Goal: Navigation & Orientation: Find specific page/section

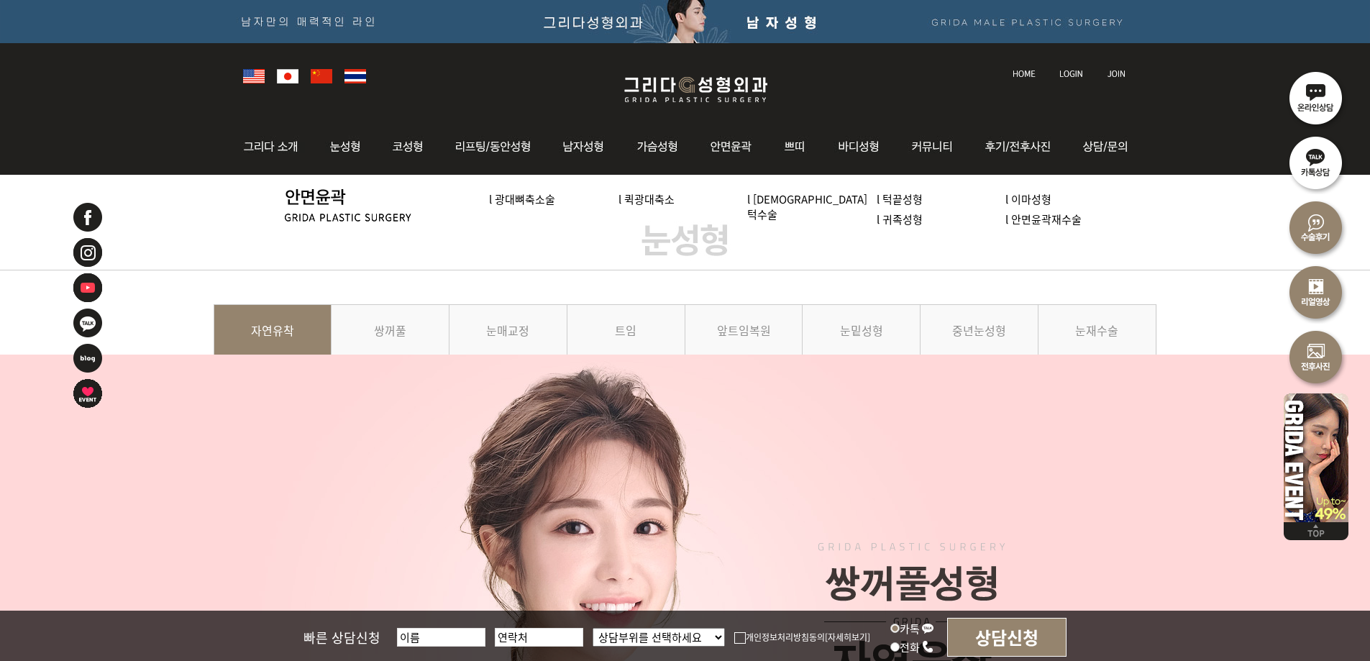
click at [665, 77] on img at bounding box center [696, 90] width 172 height 34
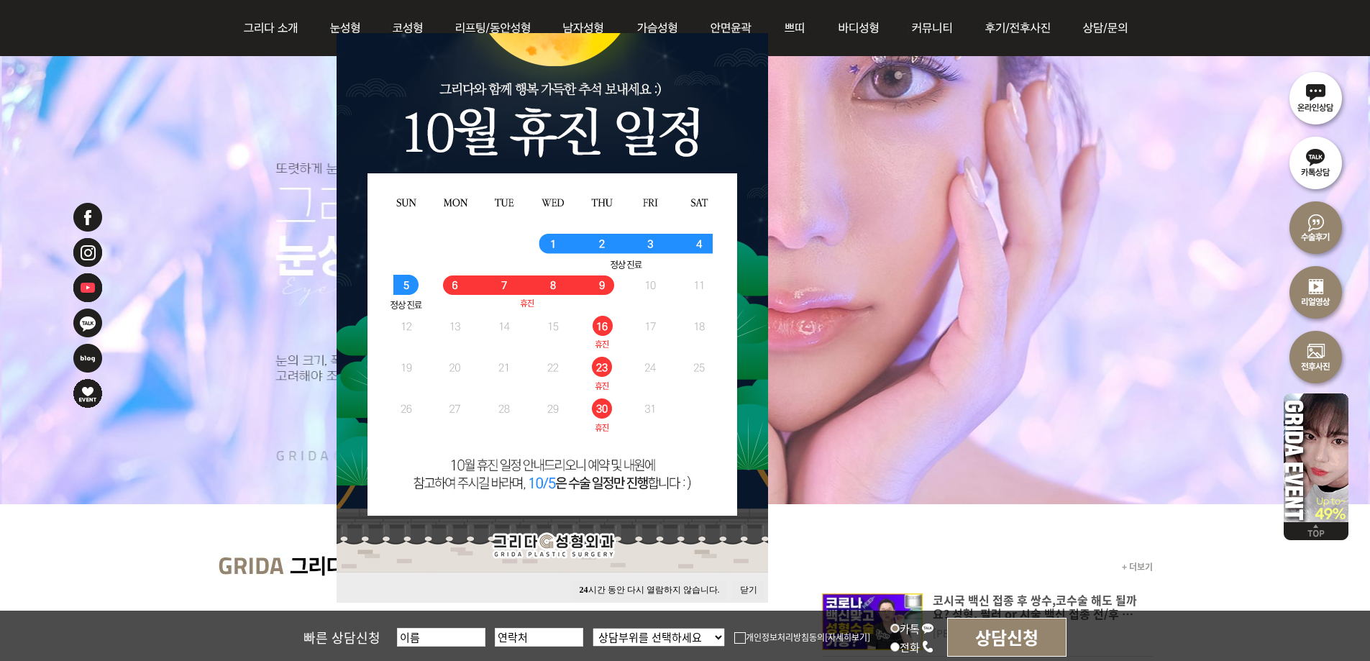
scroll to position [360, 0]
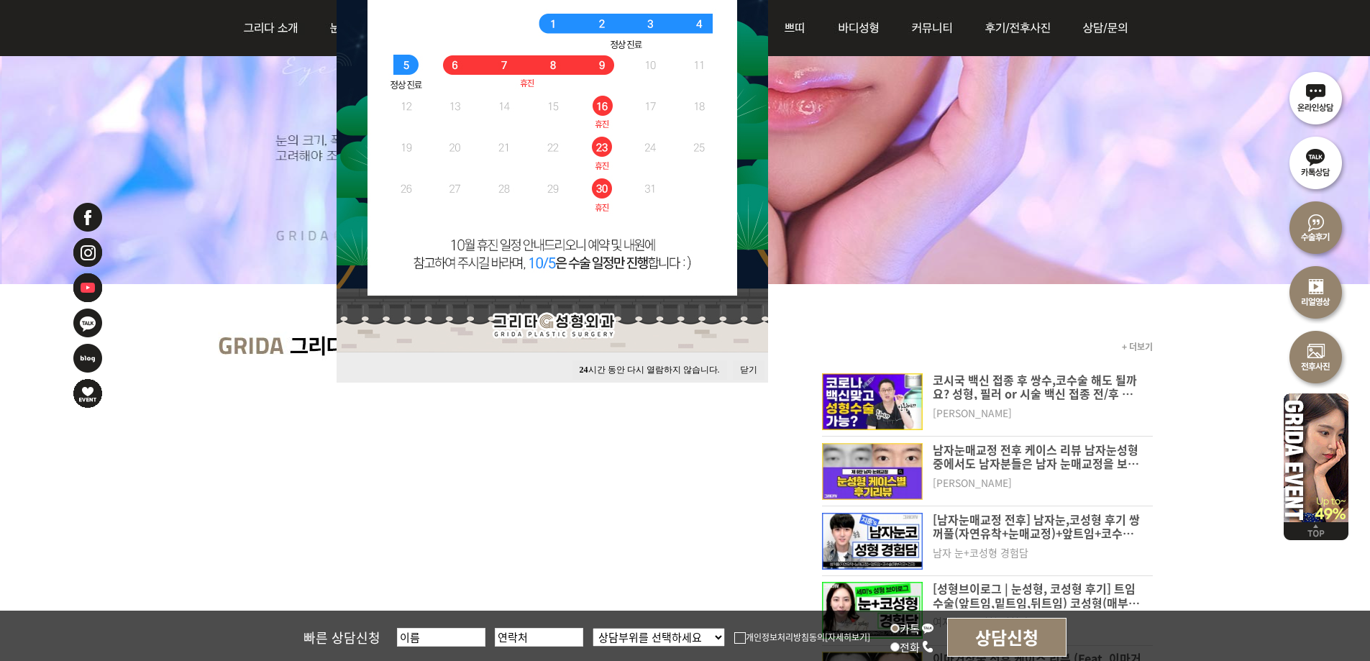
click at [660, 364] on button "24 시간 동안 다시 열람하지 않습니다." at bounding box center [650, 369] width 155 height 19
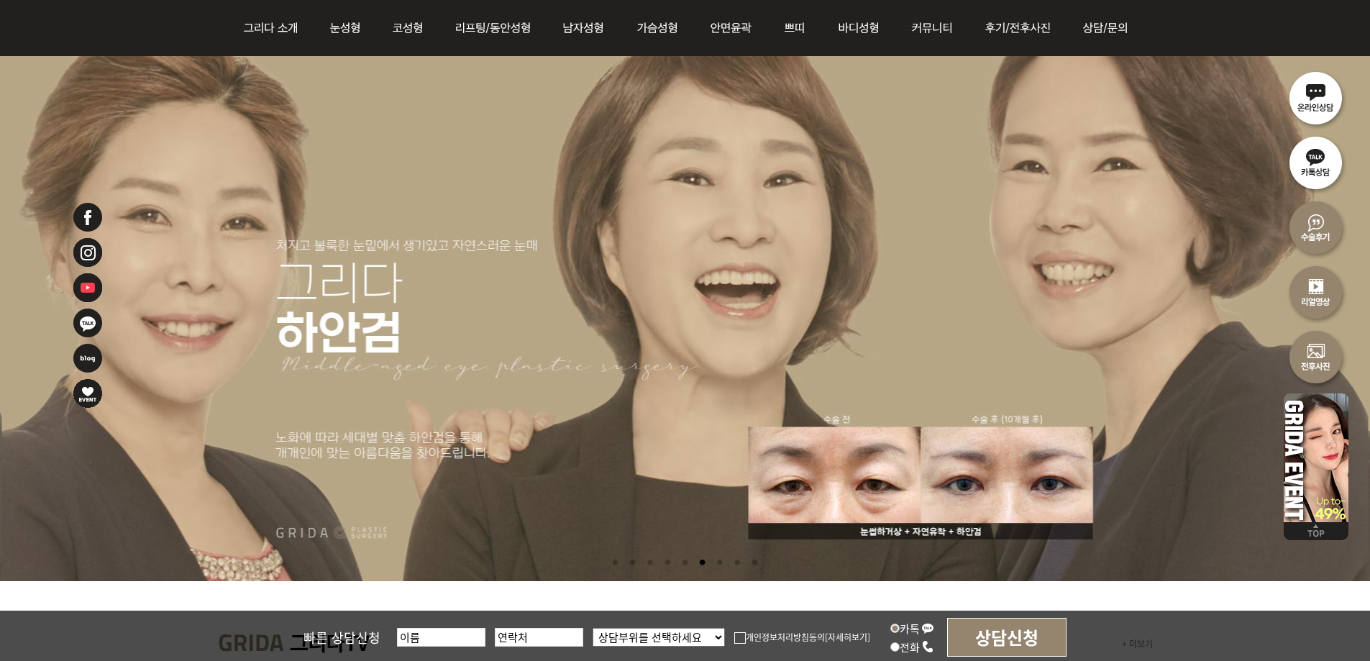
scroll to position [144, 0]
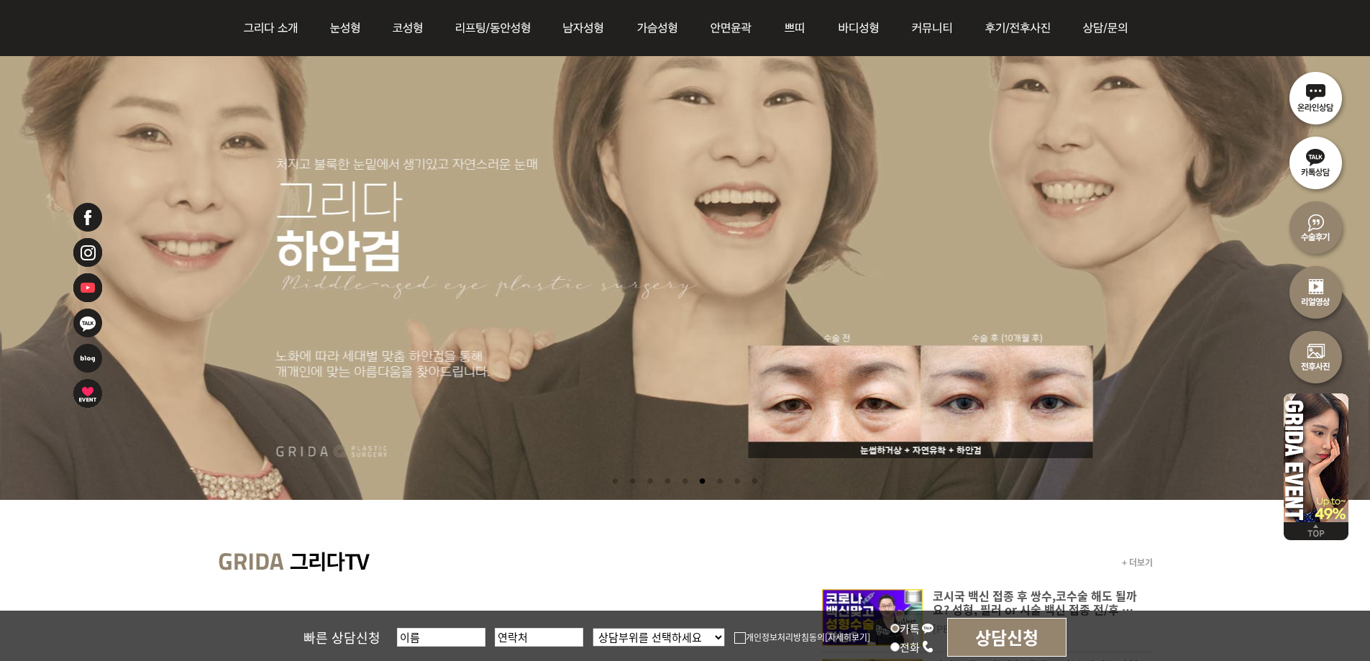
click at [608, 481] on li at bounding box center [615, 481] width 15 height 27
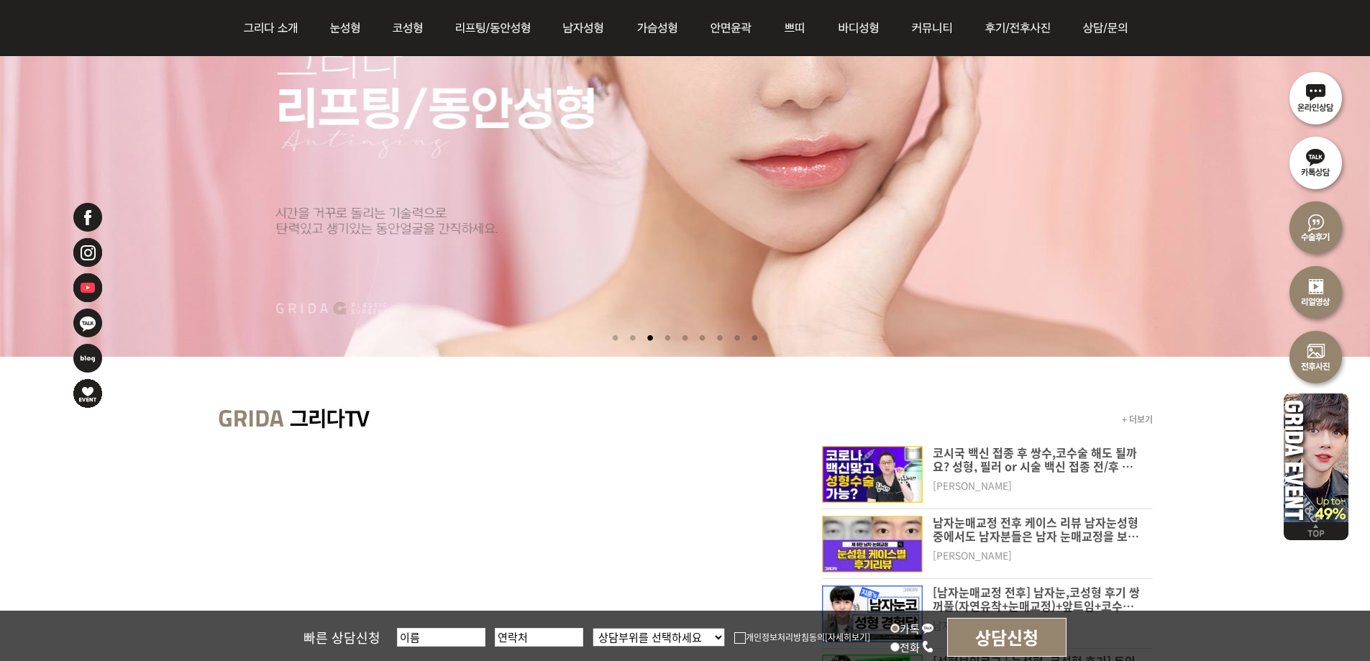
scroll to position [288, 0]
click at [630, 336] on li at bounding box center [632, 337] width 15 height 27
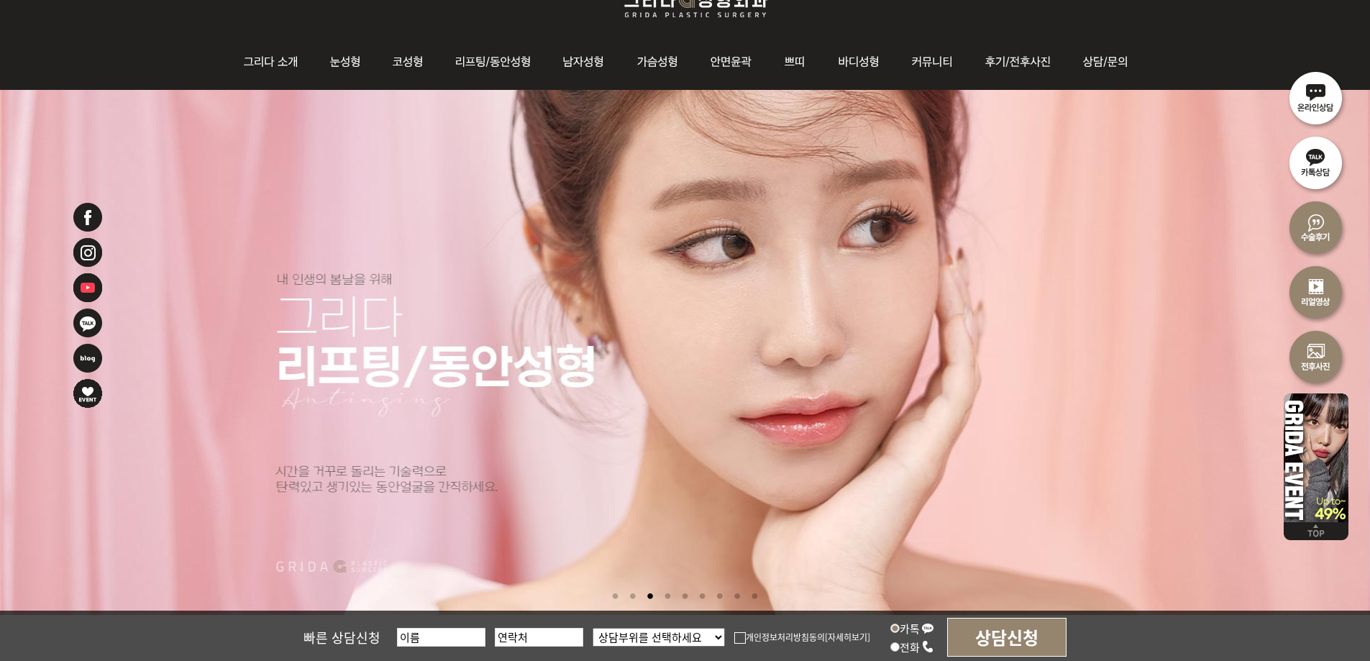
scroll to position [216, 0]
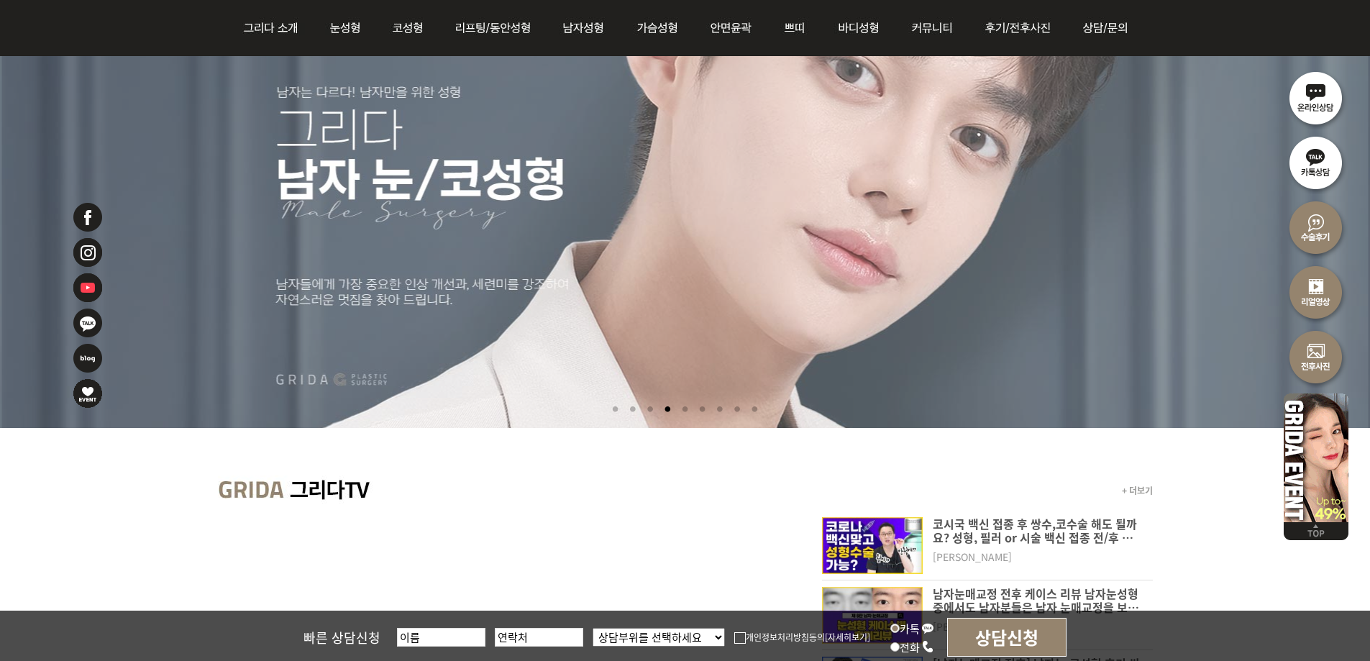
click at [629, 410] on li at bounding box center [632, 409] width 15 height 27
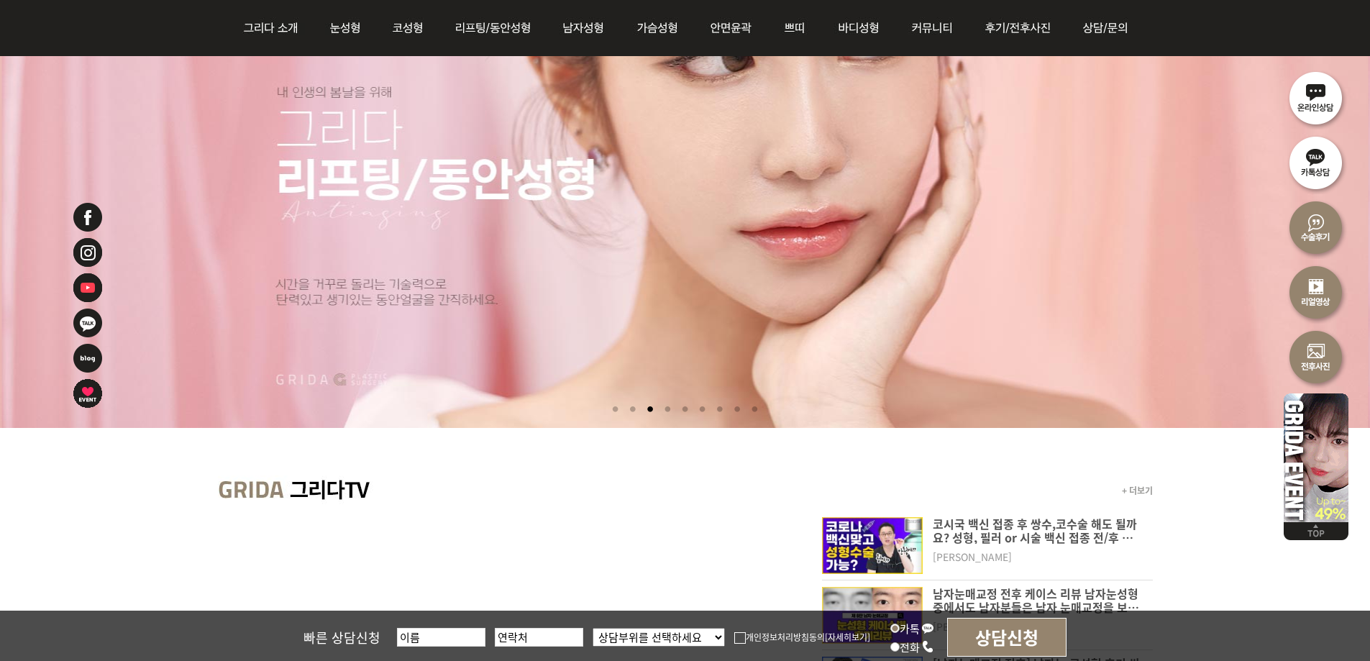
click at [629, 408] on li at bounding box center [632, 409] width 15 height 27
click at [628, 409] on li at bounding box center [632, 409] width 15 height 27
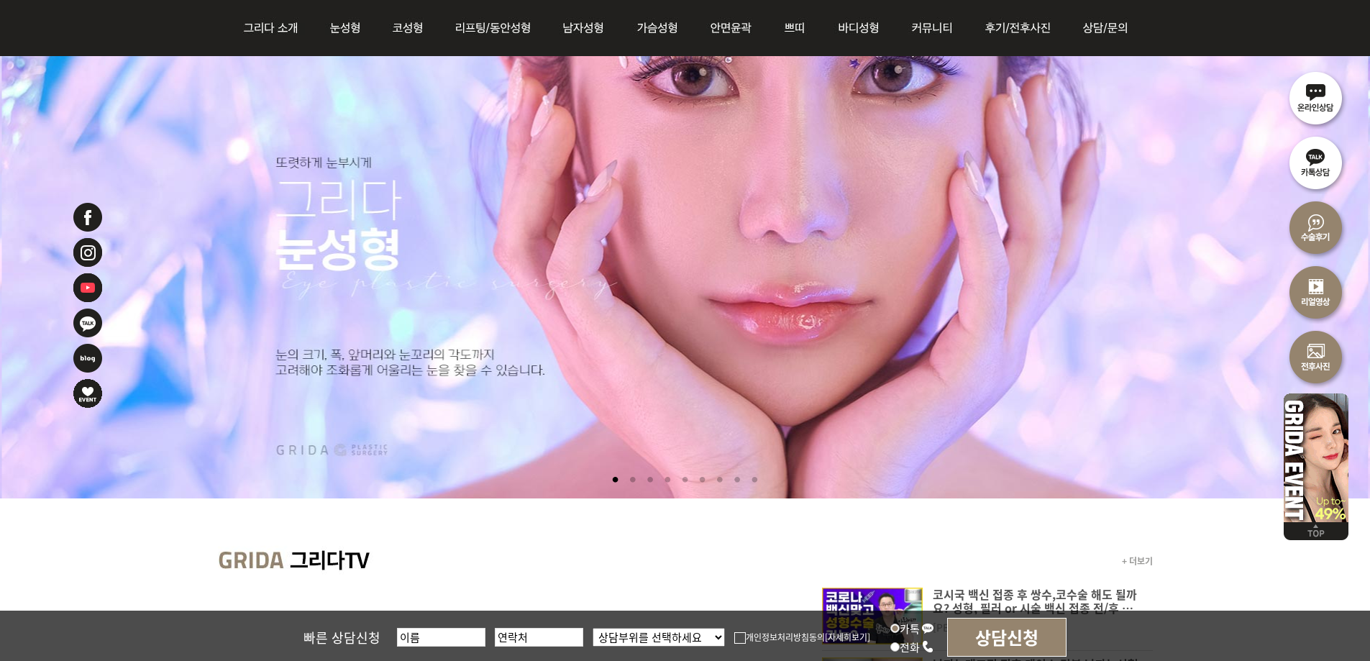
scroll to position [144, 0]
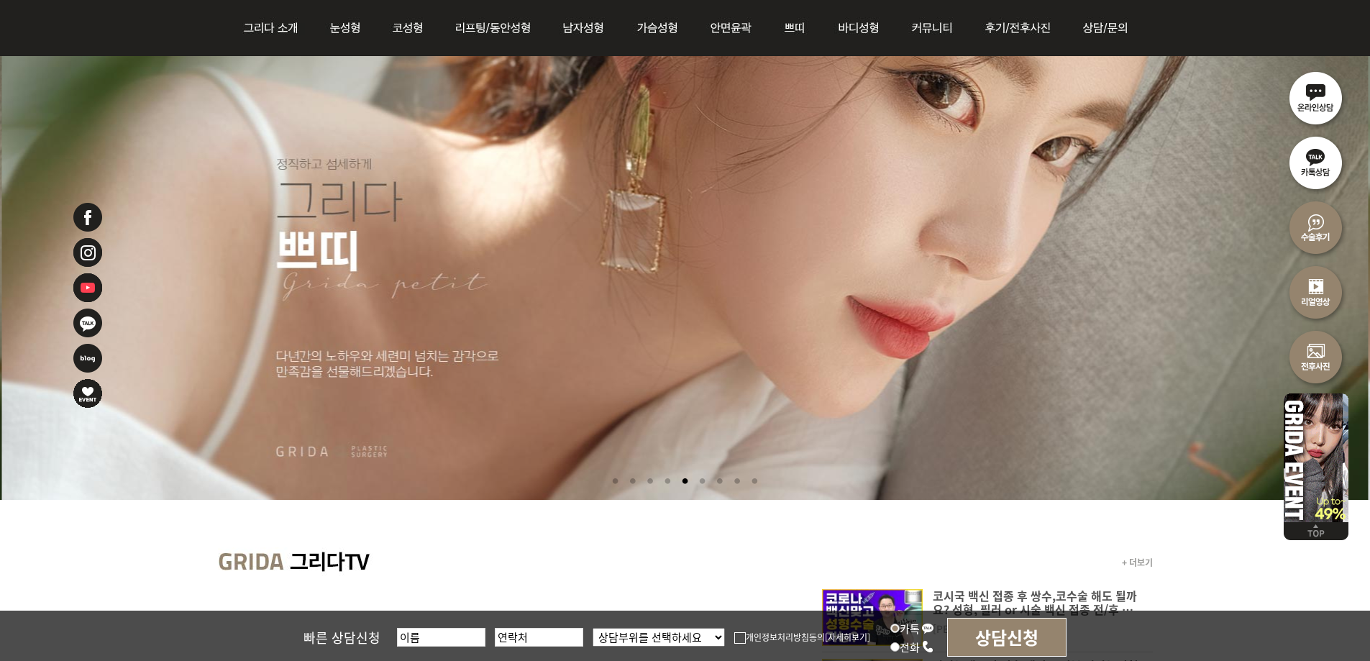
click at [628, 479] on li at bounding box center [632, 481] width 15 height 27
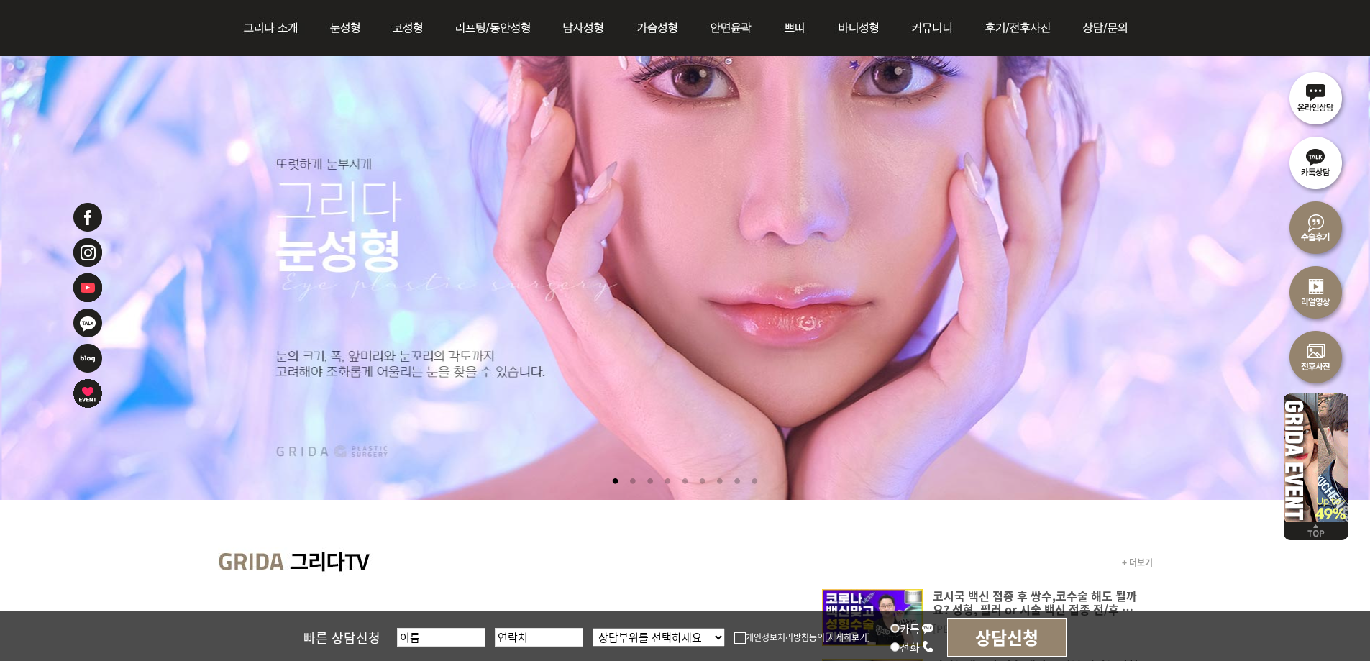
click at [645, 478] on li at bounding box center [649, 481] width 15 height 27
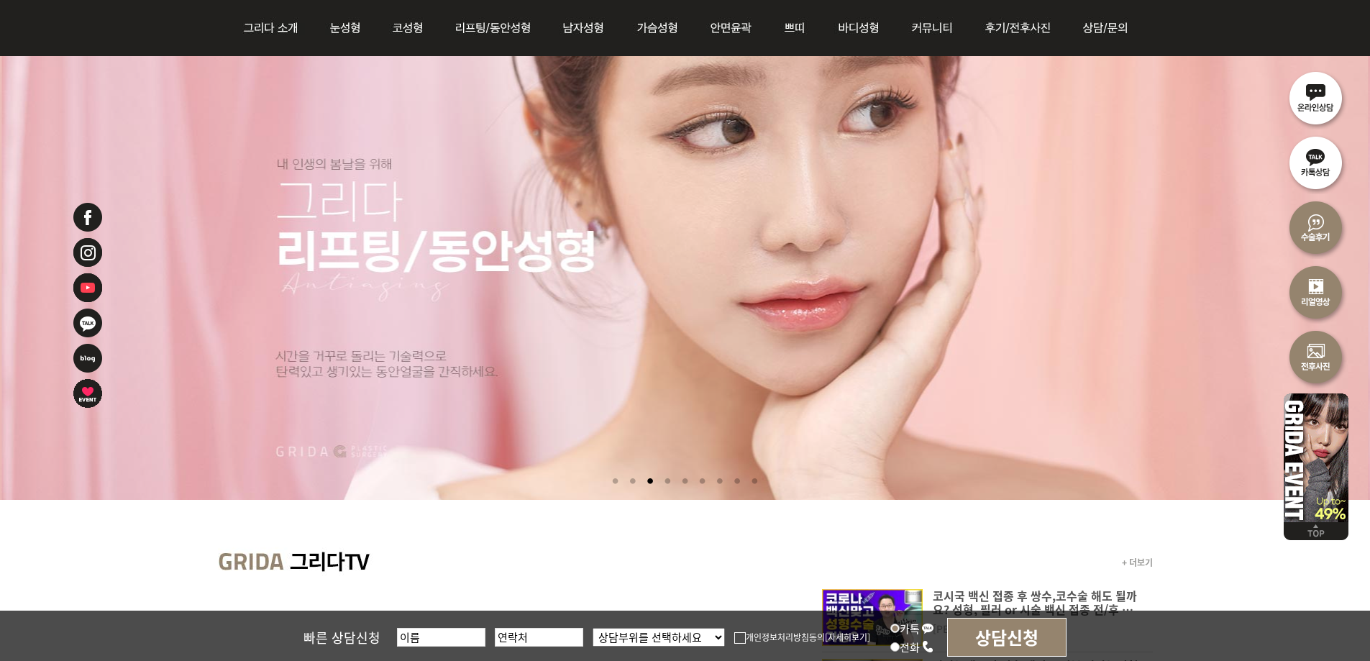
click at [662, 481] on li at bounding box center [667, 481] width 15 height 27
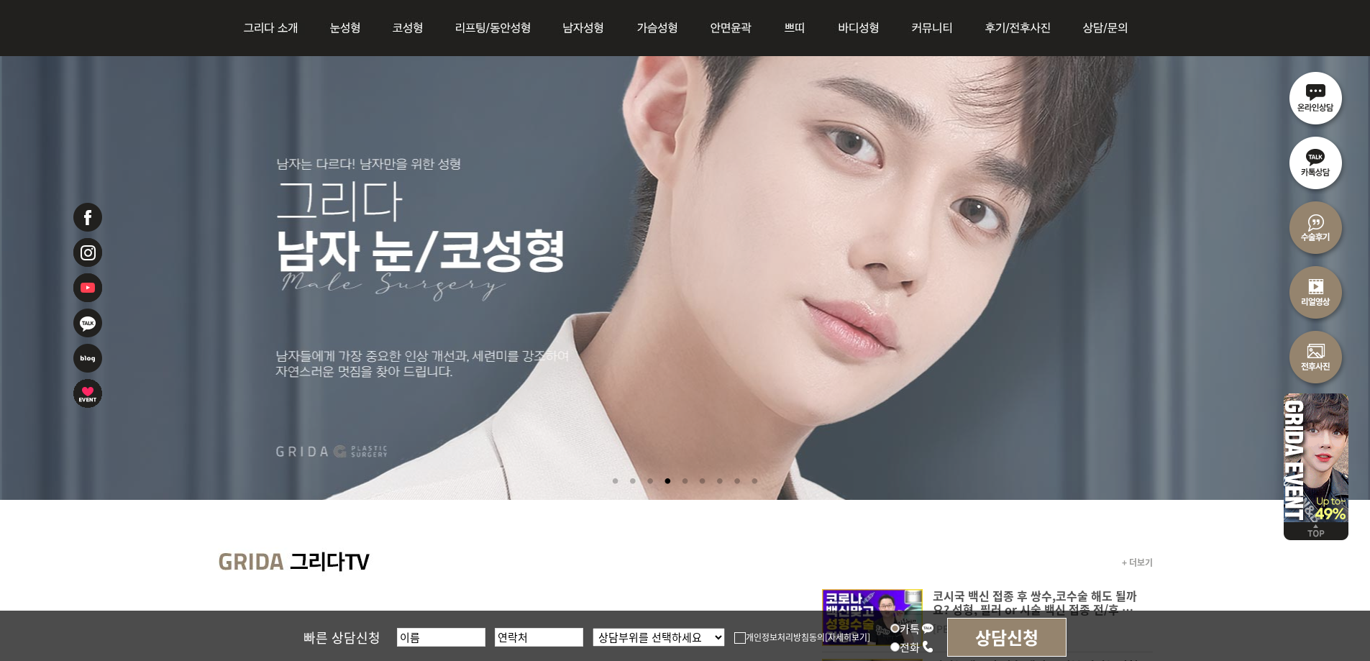
click at [683, 479] on li at bounding box center [685, 481] width 15 height 27
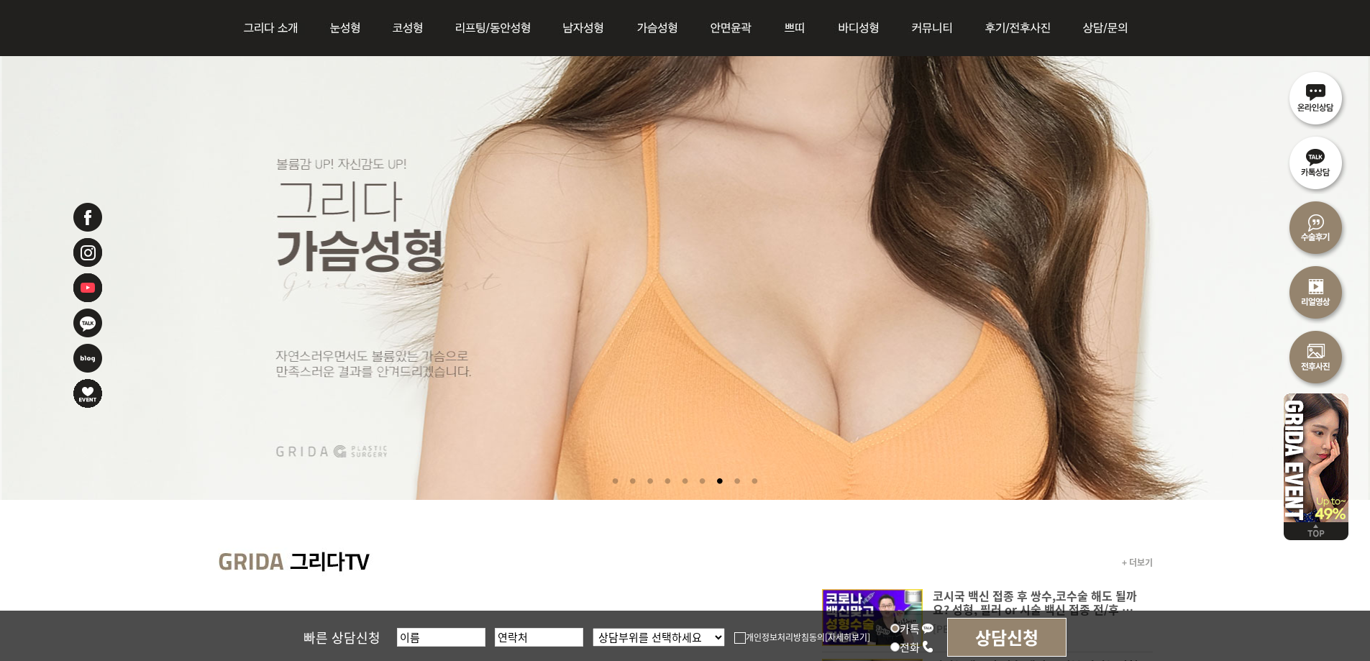
drag, startPoint x: 683, startPoint y: 481, endPoint x: 694, endPoint y: 482, distance: 10.1
click at [683, 481] on li at bounding box center [685, 481] width 15 height 27
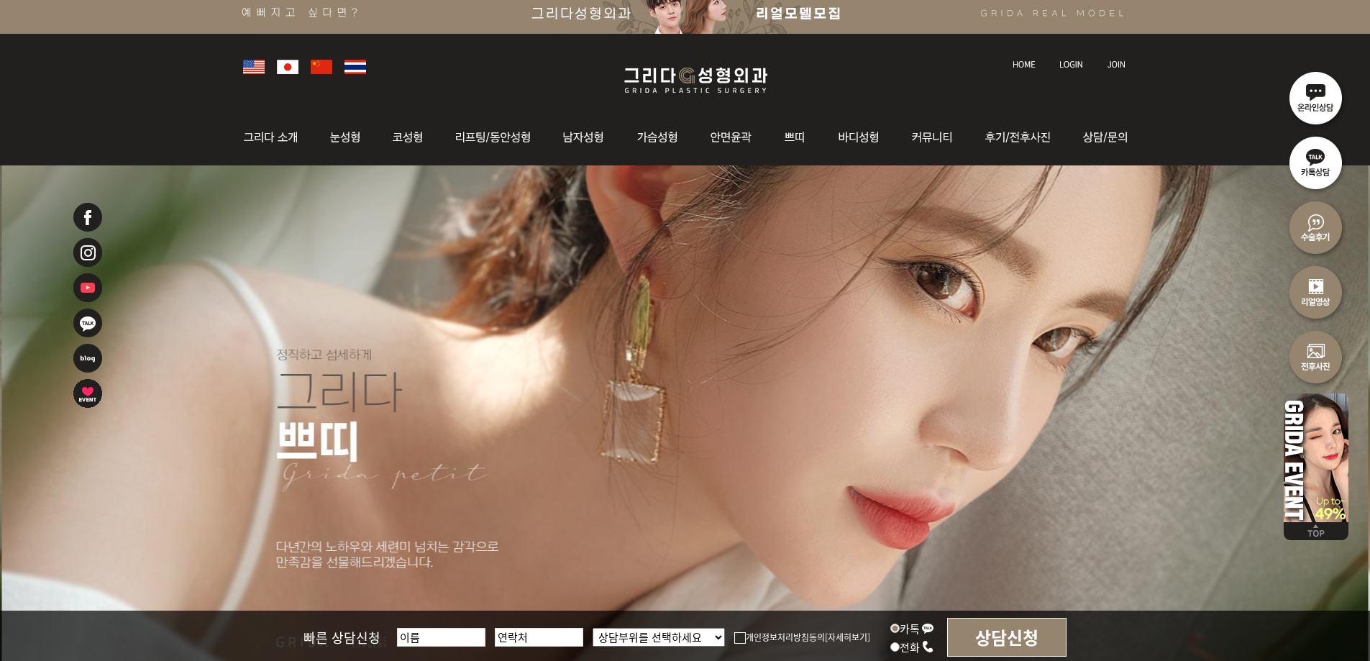
scroll to position [72, 0]
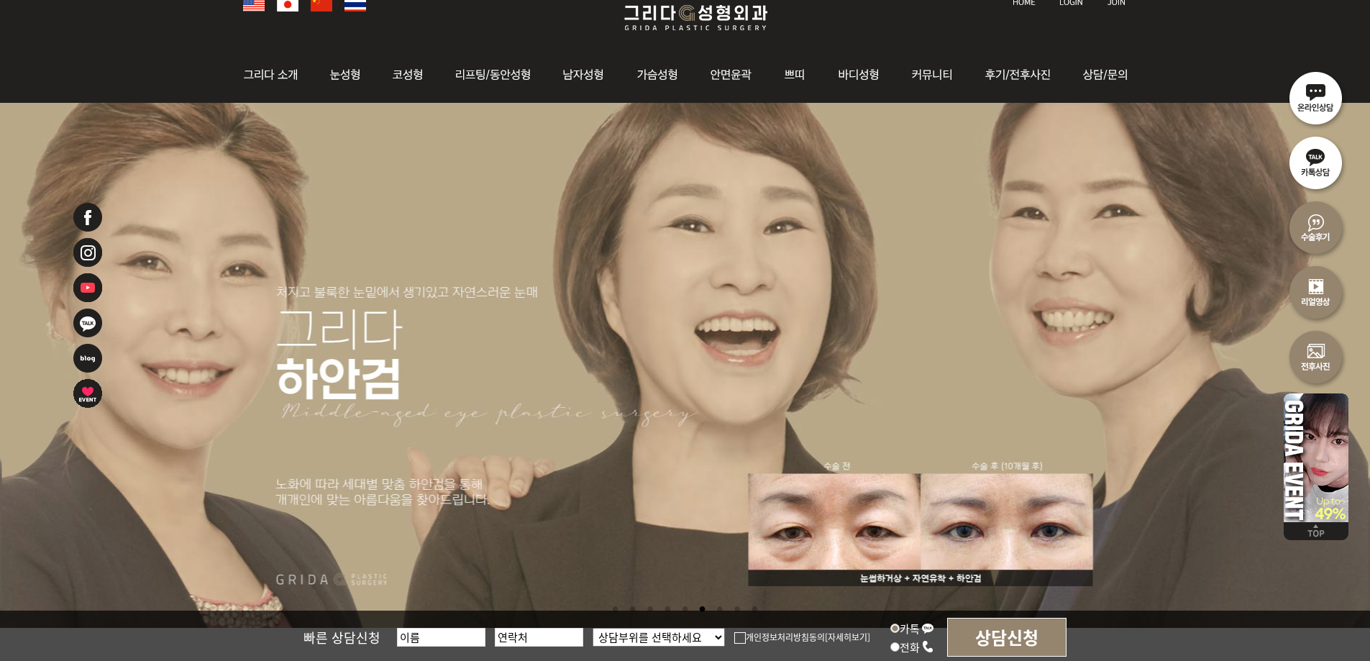
click at [683, 606] on li at bounding box center [685, 609] width 15 height 27
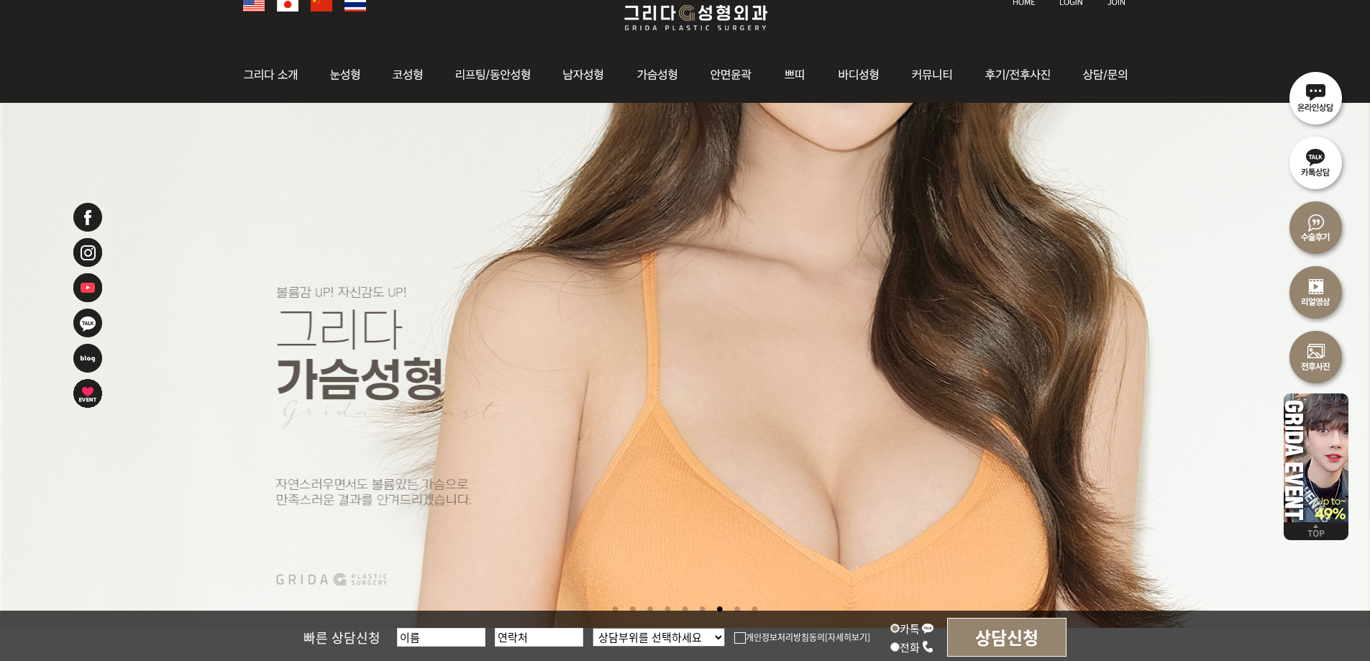
click at [687, 609] on li at bounding box center [685, 609] width 15 height 27
click at [684, 608] on li at bounding box center [685, 609] width 15 height 27
